Goal: Information Seeking & Learning: Learn about a topic

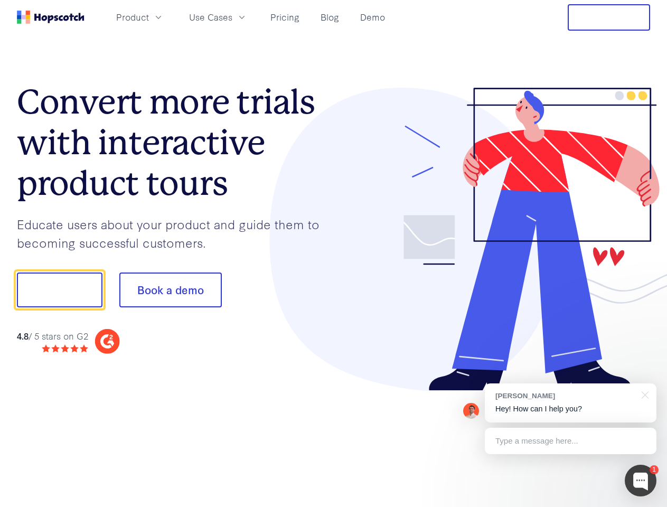
click at [334, 253] on div at bounding box center [492, 239] width 317 height 303
click at [149, 17] on span "Product" at bounding box center [132, 17] width 33 height 13
click at [232, 17] on span "Use Cases" at bounding box center [210, 17] width 43 height 13
click at [608, 17] on button "Free Trial" at bounding box center [608, 17] width 82 height 26
click at [59, 290] on button "Show me!" at bounding box center [59, 289] width 85 height 35
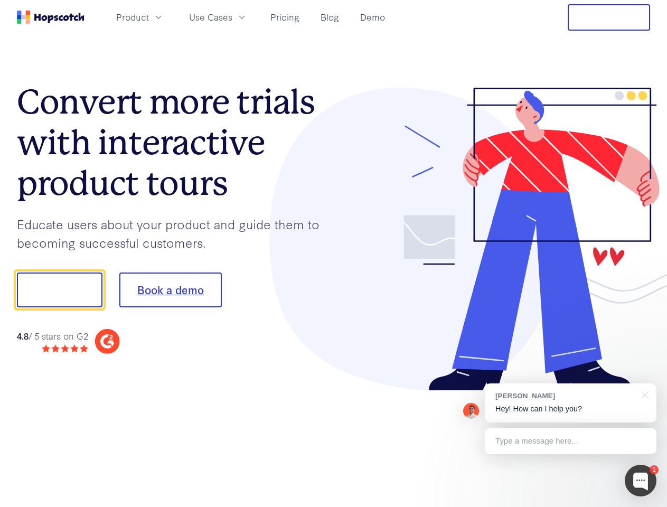
click at [170, 290] on button "Book a demo" at bounding box center [170, 289] width 102 height 35
click at [640, 480] on div at bounding box center [640, 480] width 32 height 32
click at [570, 403] on div "[PERSON_NAME] Hey! How can I help you?" at bounding box center [570, 402] width 172 height 39
click at [643, 394] on div at bounding box center [557, 359] width 198 height 211
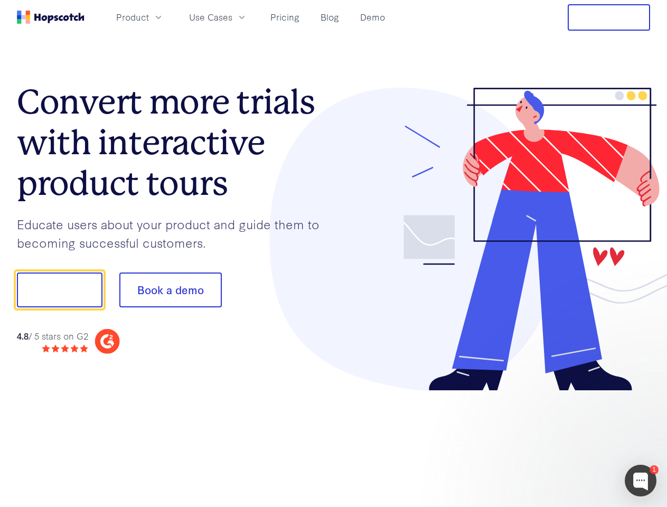
click at [570, 441] on div at bounding box center [557, 359] width 198 height 211
